Goal: Information Seeking & Learning: Understand process/instructions

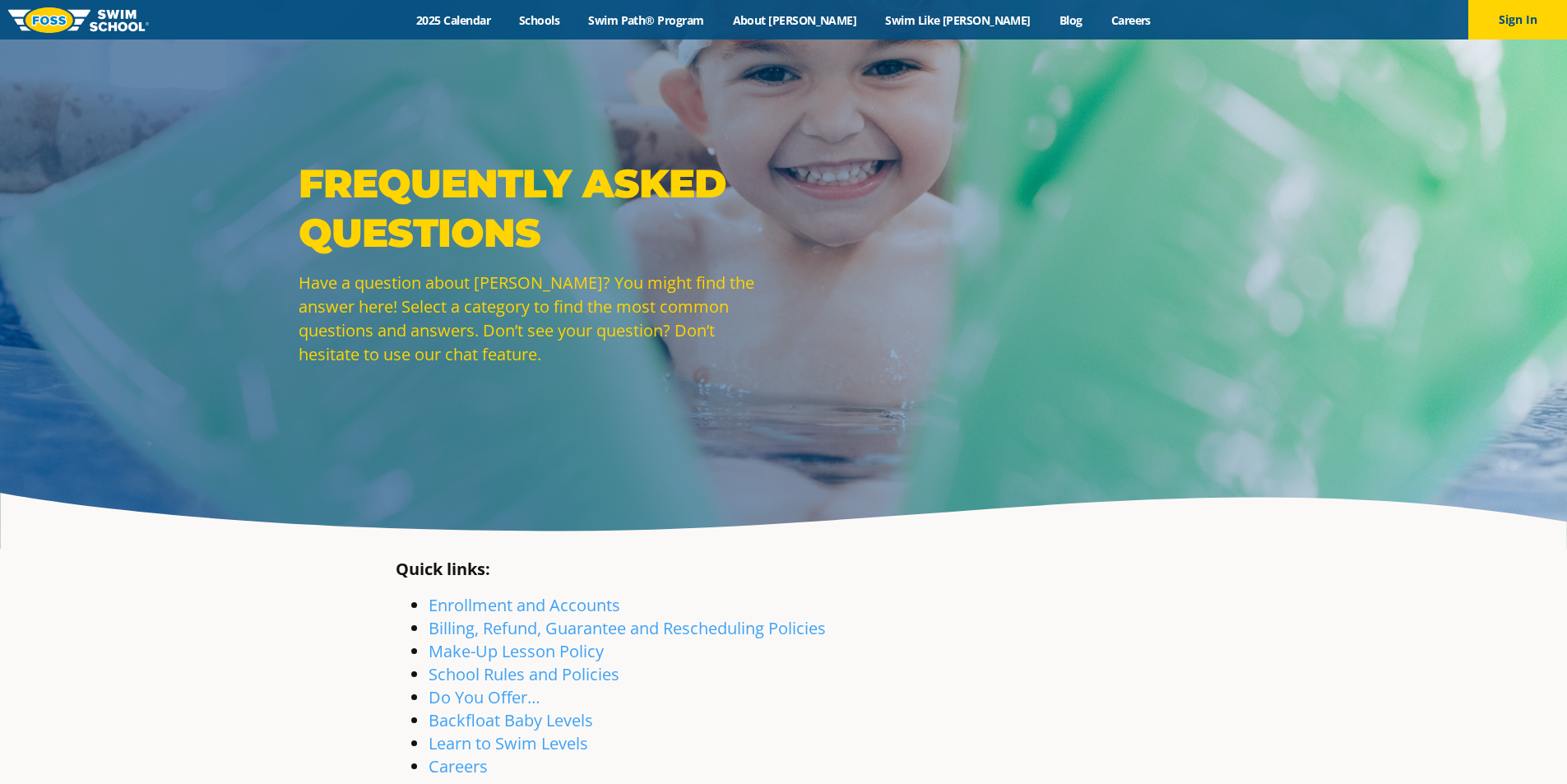
click at [725, 342] on p "Have a question about FOSS? You might find the answer here! Select a category t…" at bounding box center [537, 319] width 477 height 96
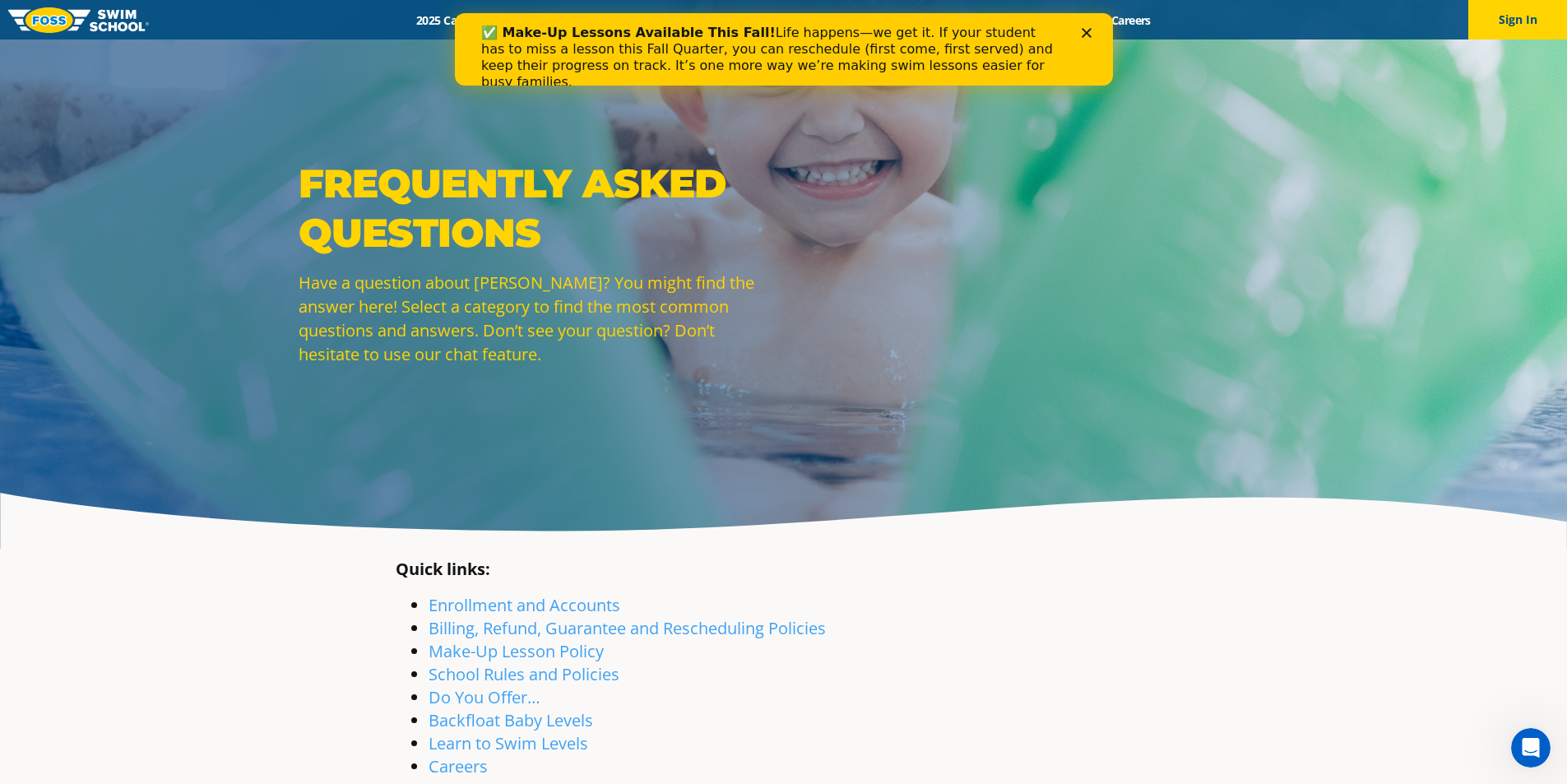
click at [1086, 36] on icon "Close" at bounding box center [1086, 33] width 10 height 10
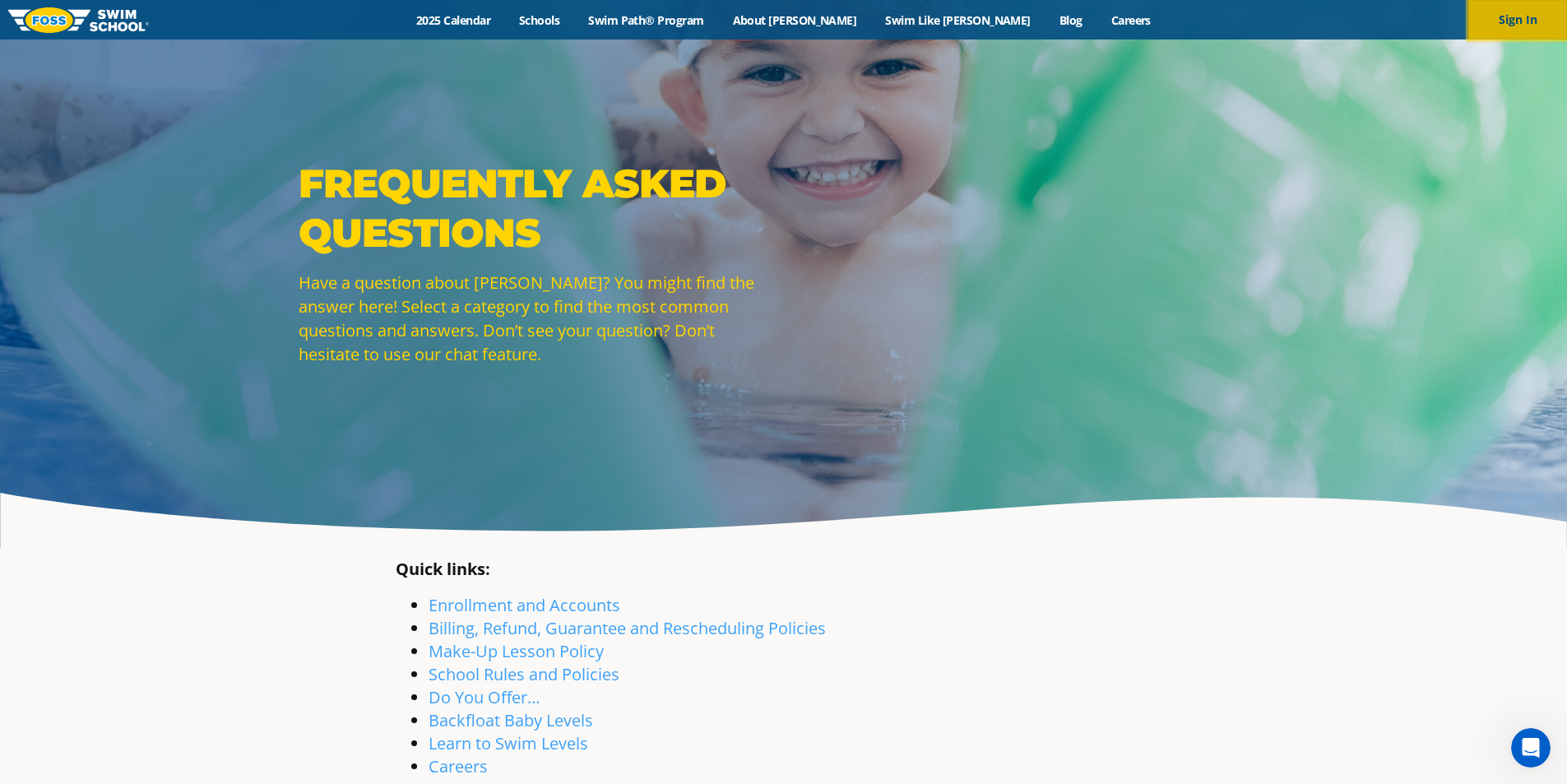
click at [1524, 17] on button "Sign In" at bounding box center [1517, 20] width 99 height 40
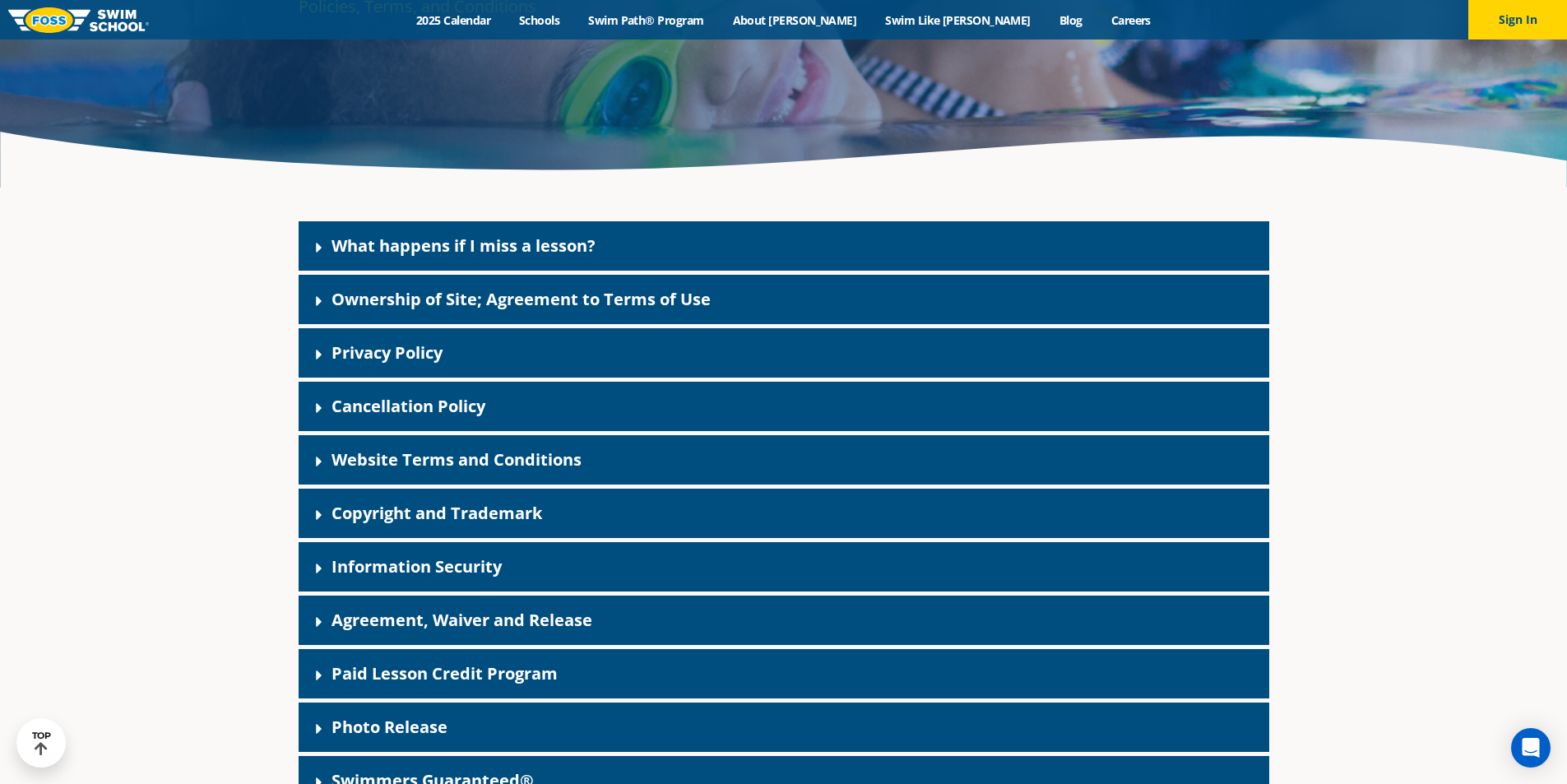
scroll to position [361, 0]
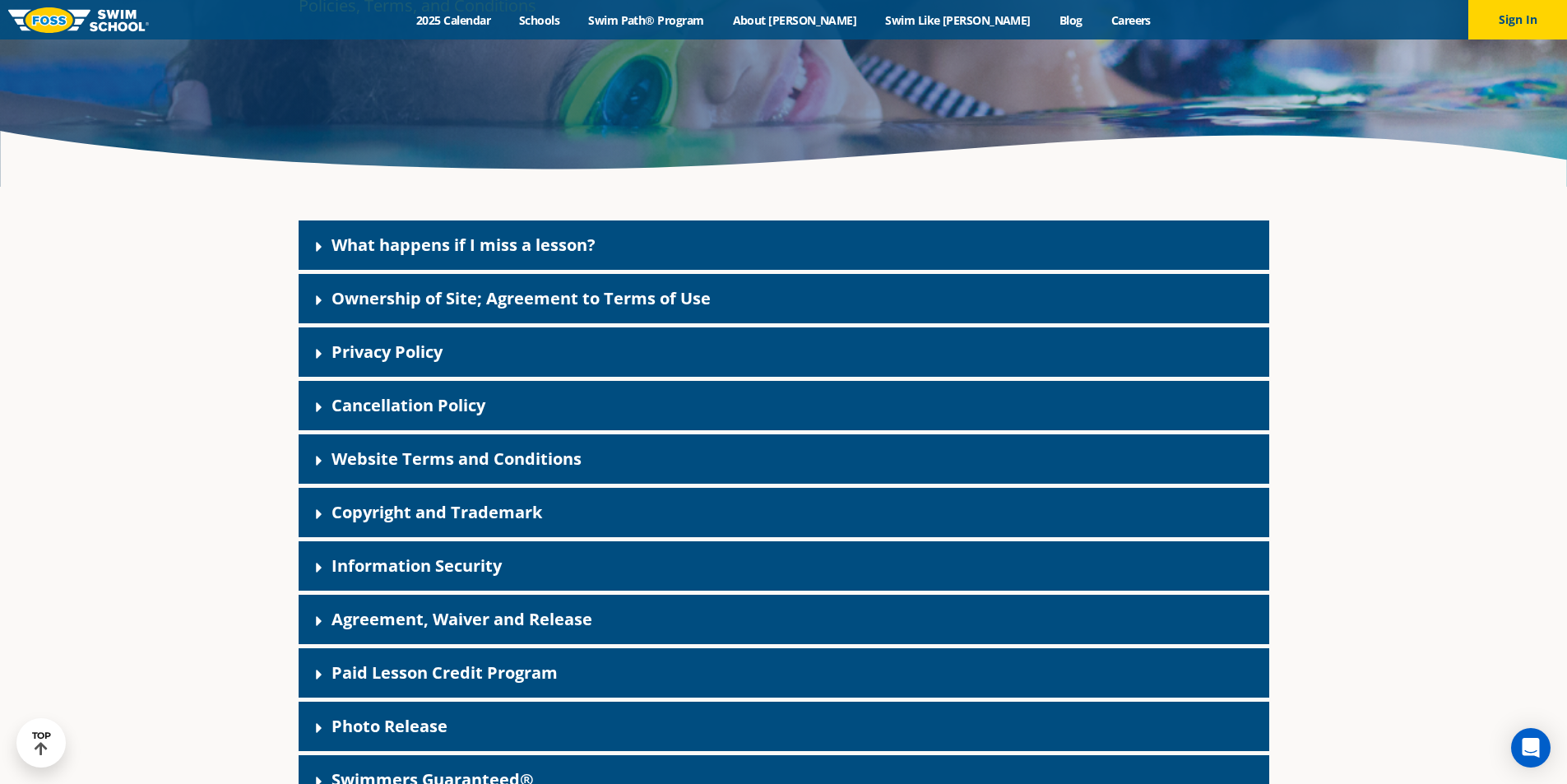
click at [375, 416] on link "Cancellation Policy" at bounding box center [409, 404] width 154 height 22
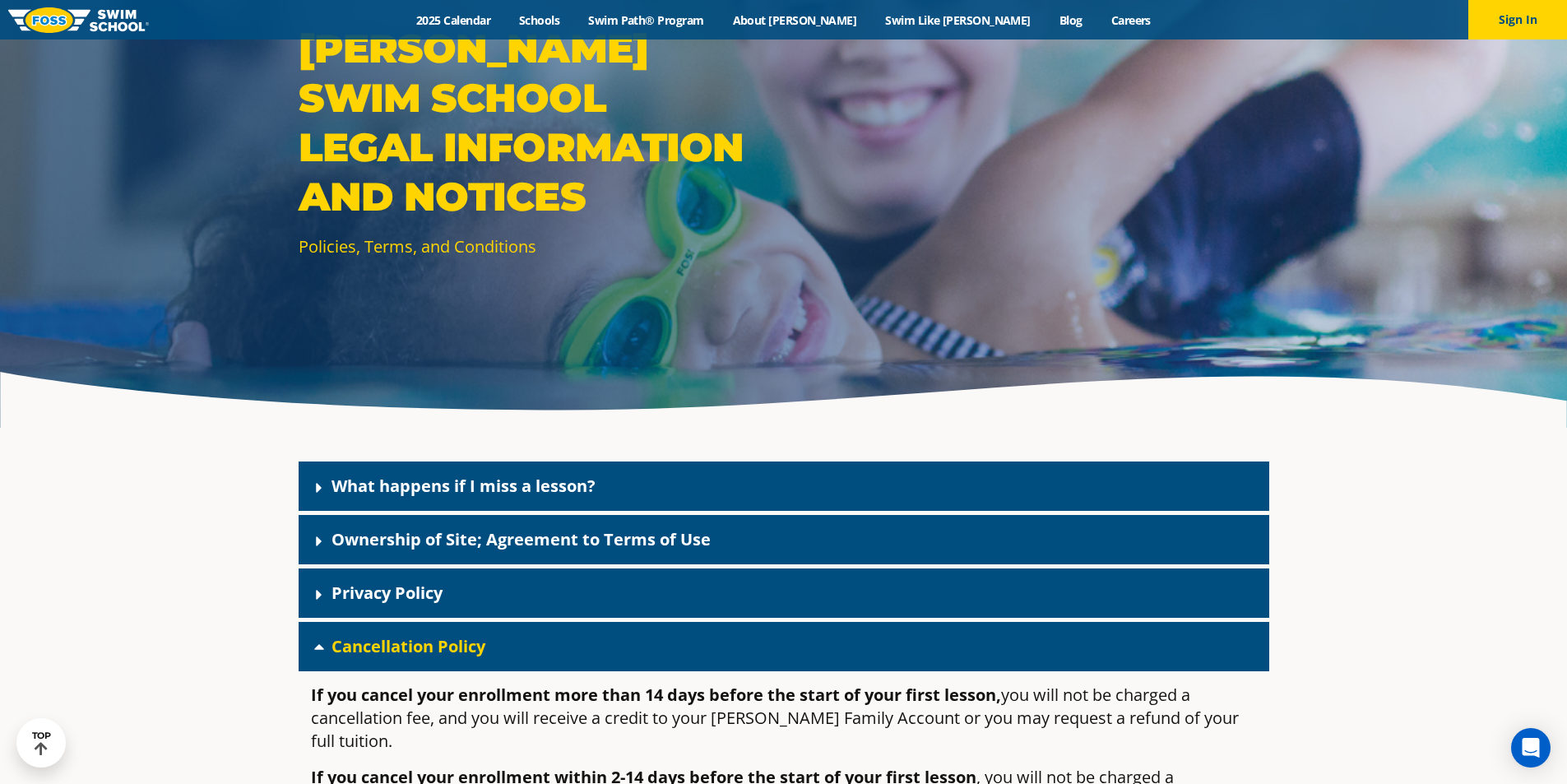
scroll to position [0, 0]
